Goal: Navigation & Orientation: Understand site structure

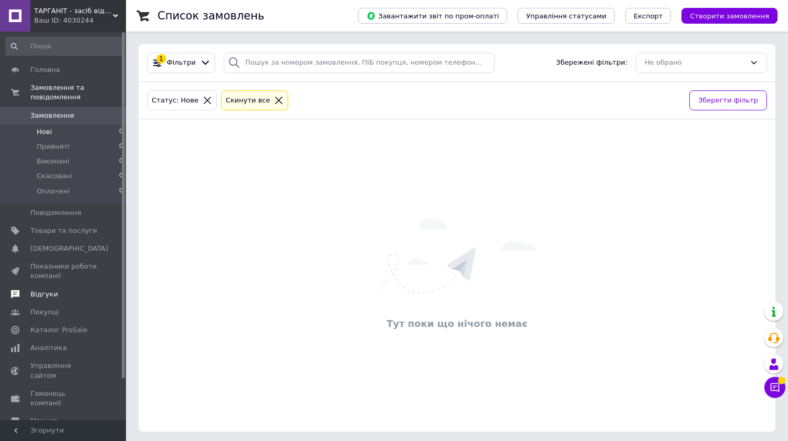
click at [56, 295] on span "Відгуки" at bounding box center [63, 293] width 67 height 9
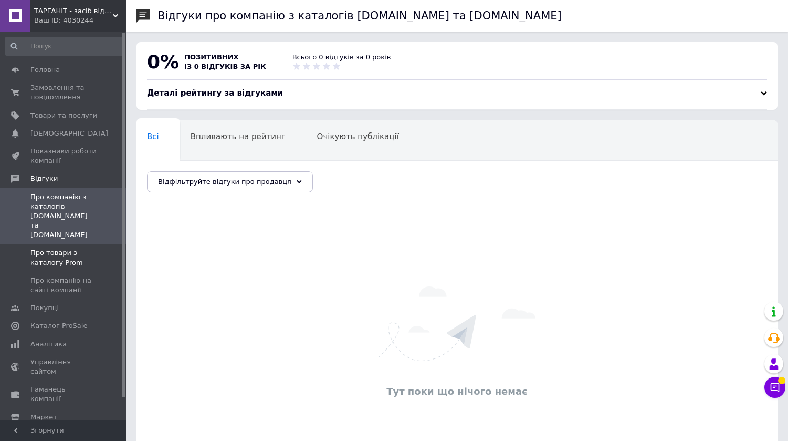
click at [75, 248] on span "Про товари з каталогу Prom" at bounding box center [63, 257] width 67 height 19
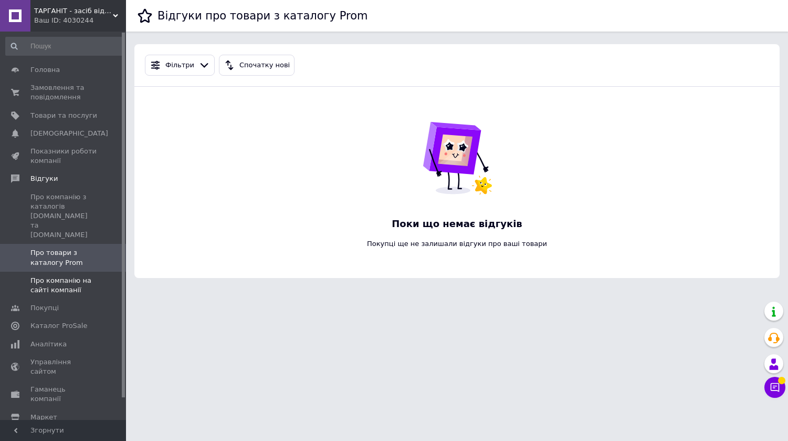
click at [90, 276] on span "Про компанію на сайті компанії" at bounding box center [63, 285] width 67 height 19
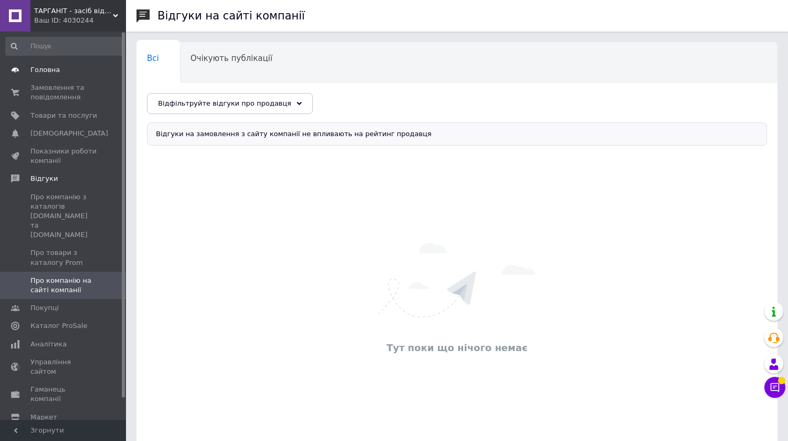
click at [66, 72] on span "Головна" at bounding box center [63, 69] width 67 height 9
